Goal: Find contact information

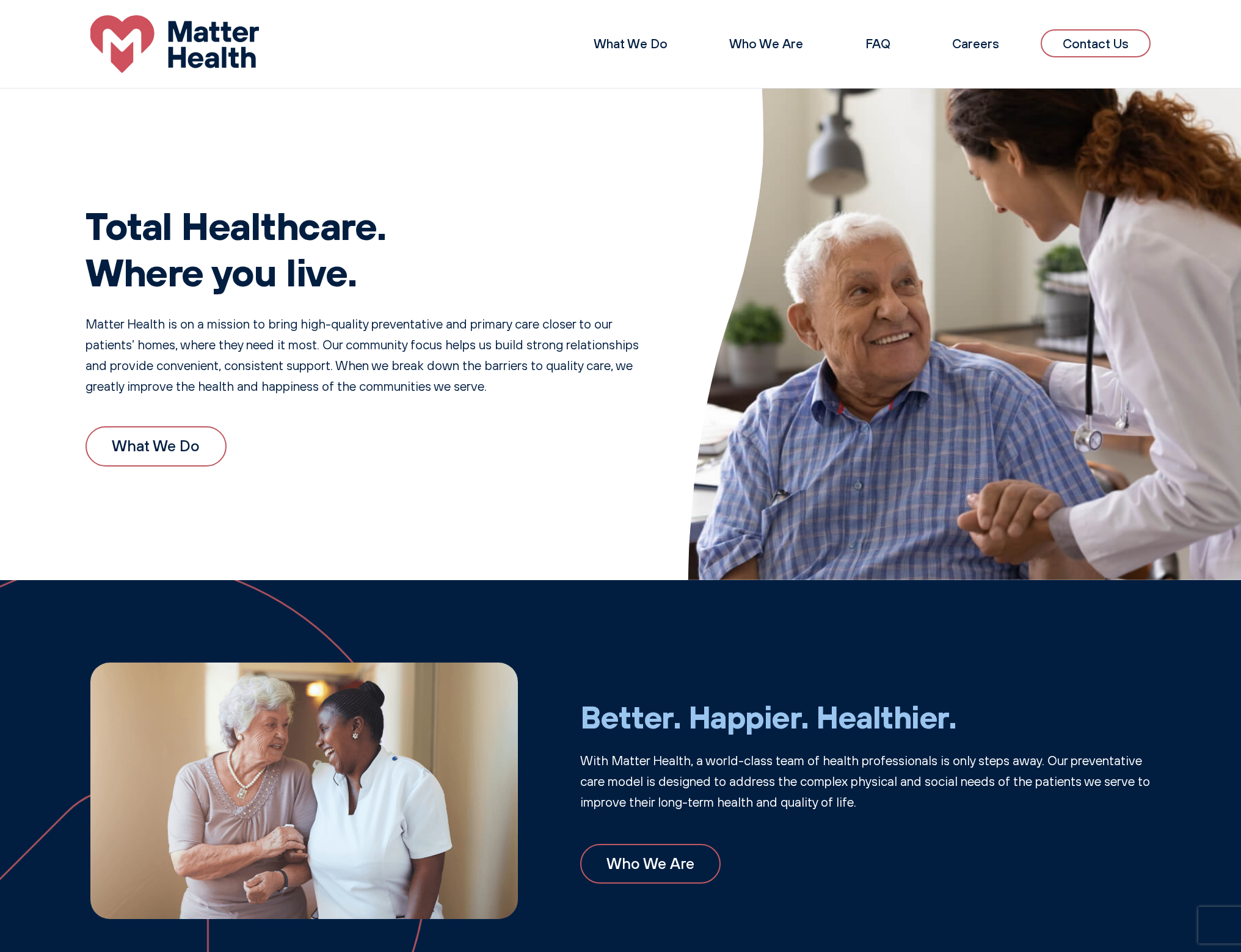
click at [1071, 34] on link "Contact Us" at bounding box center [1095, 44] width 110 height 29
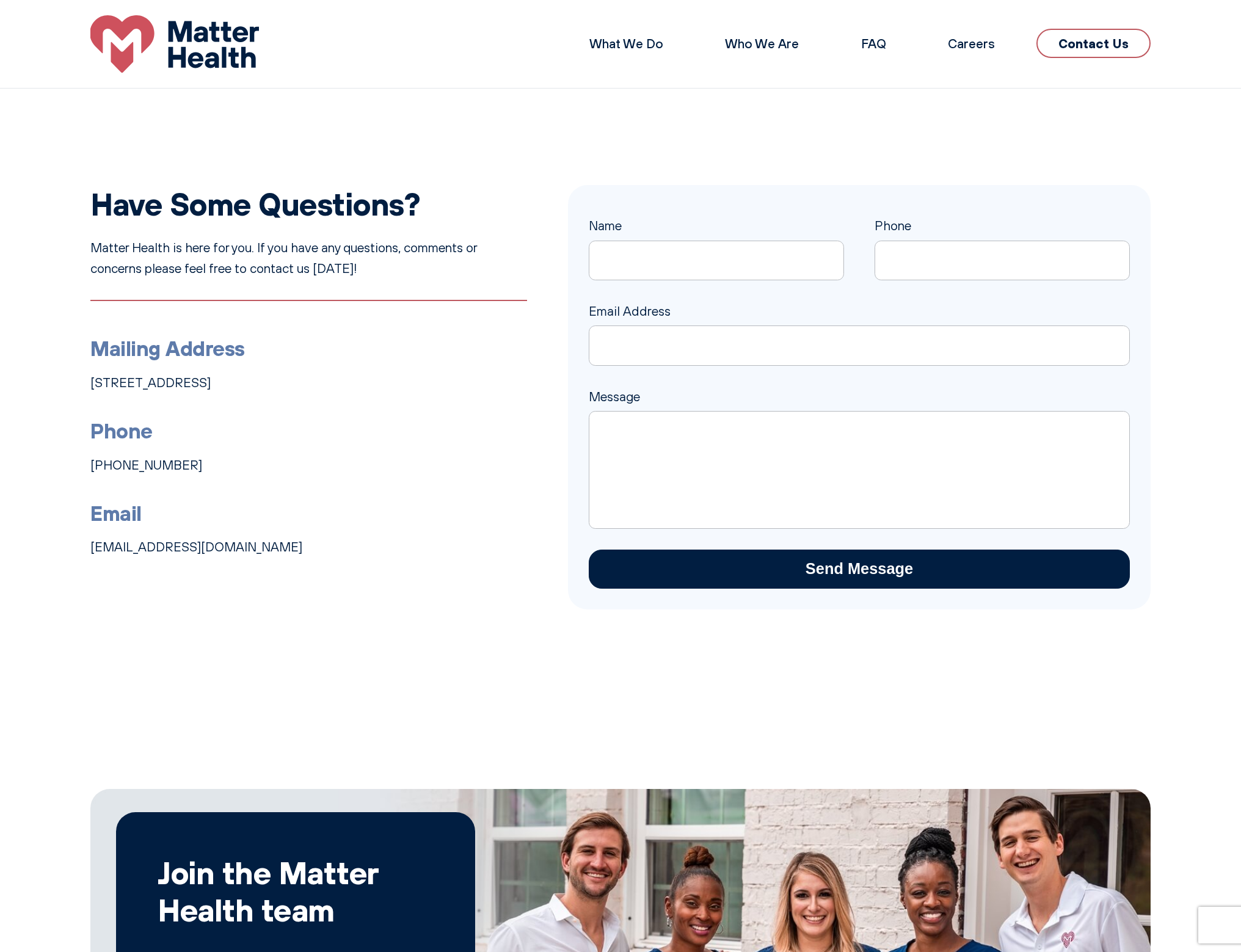
drag, startPoint x: 180, startPoint y: 461, endPoint x: 78, endPoint y: 459, distance: 102.0
click at [78, 459] on div "Have Some Questions? Matter Health is here for you. If you have any questions, …" at bounding box center [620, 397] width 1241 height 425
copy link "[PHONE_NUMBER]"
